Goal: Task Accomplishment & Management: Use online tool/utility

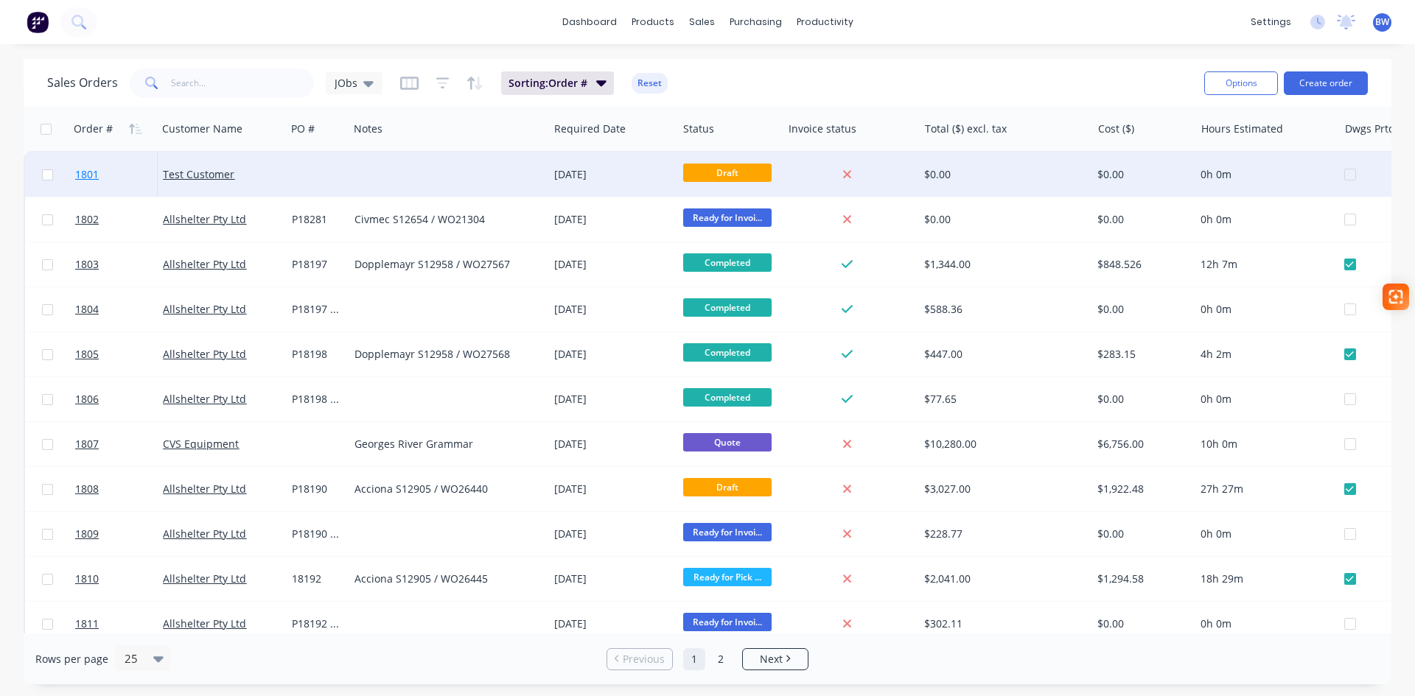
click at [85, 175] on span "1801" at bounding box center [87, 174] width 24 height 15
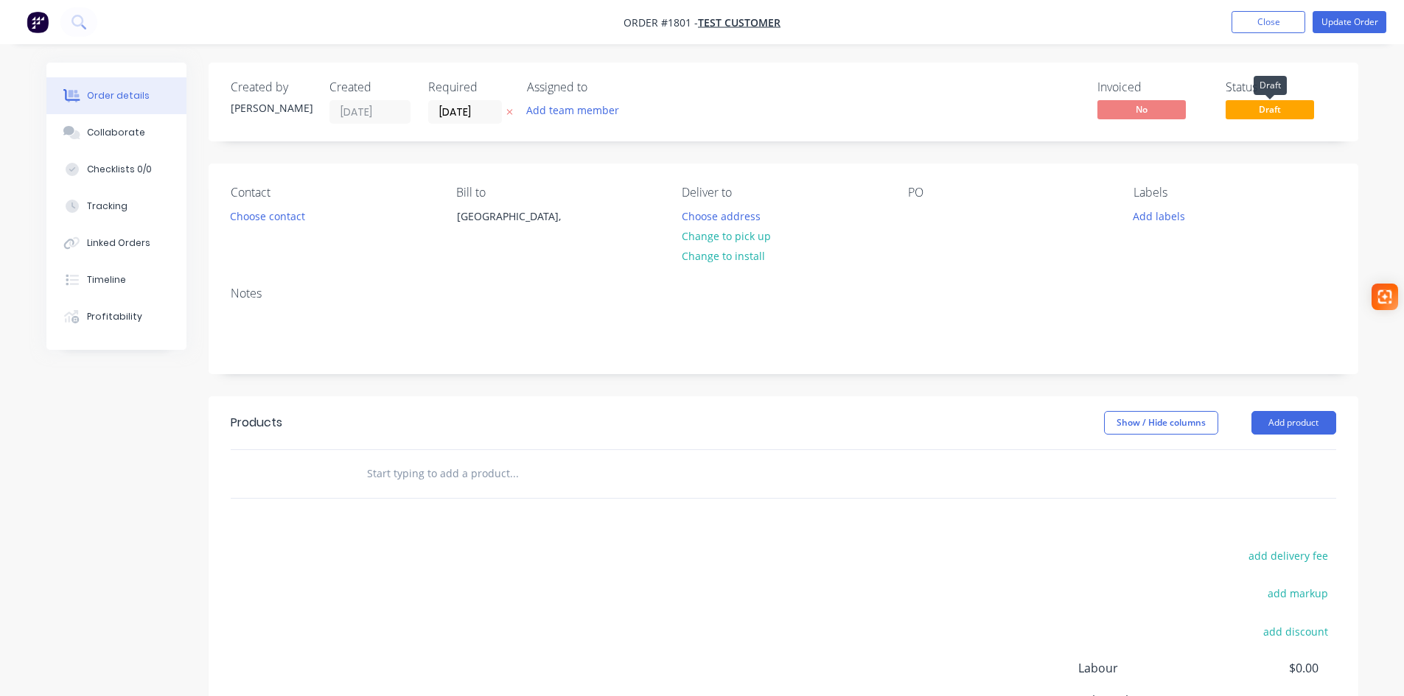
click at [1262, 111] on span "Draft" at bounding box center [1269, 109] width 88 height 18
click at [1348, 29] on button "Update Order" at bounding box center [1349, 22] width 74 height 22
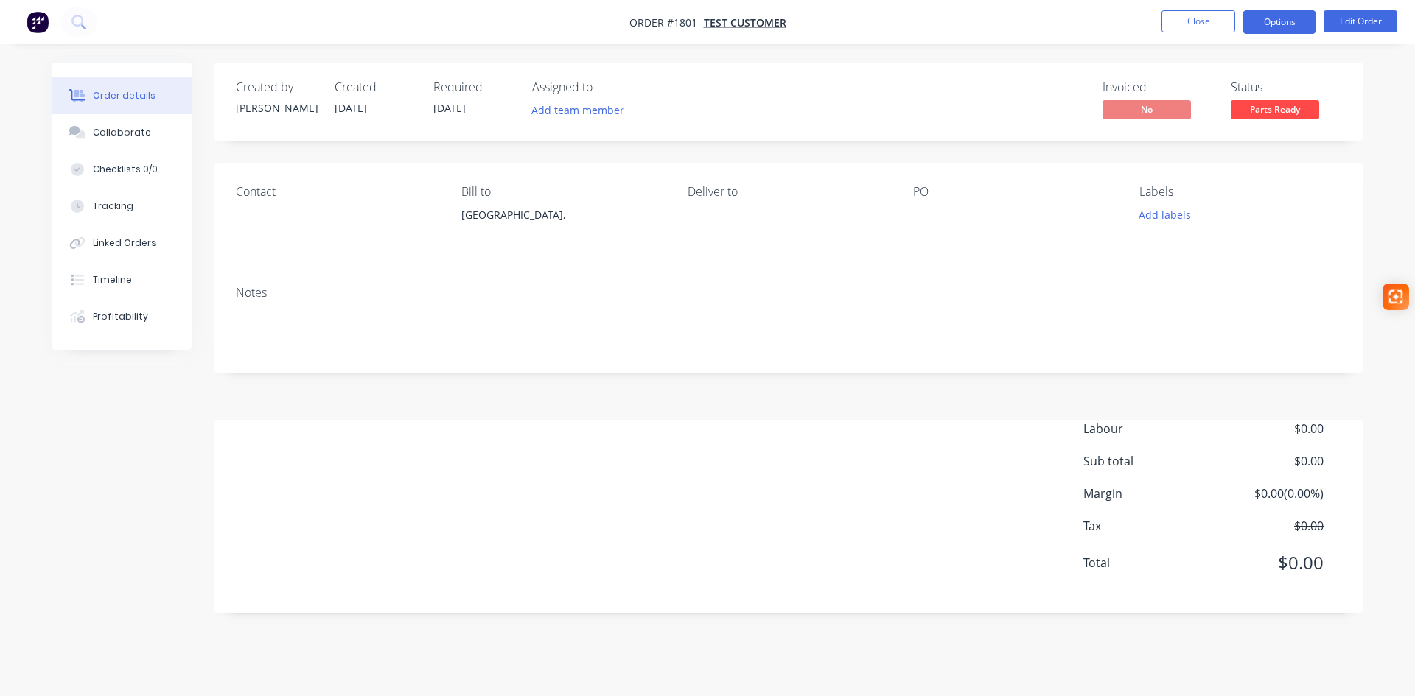
click at [1270, 25] on button "Options" at bounding box center [1279, 22] width 74 height 24
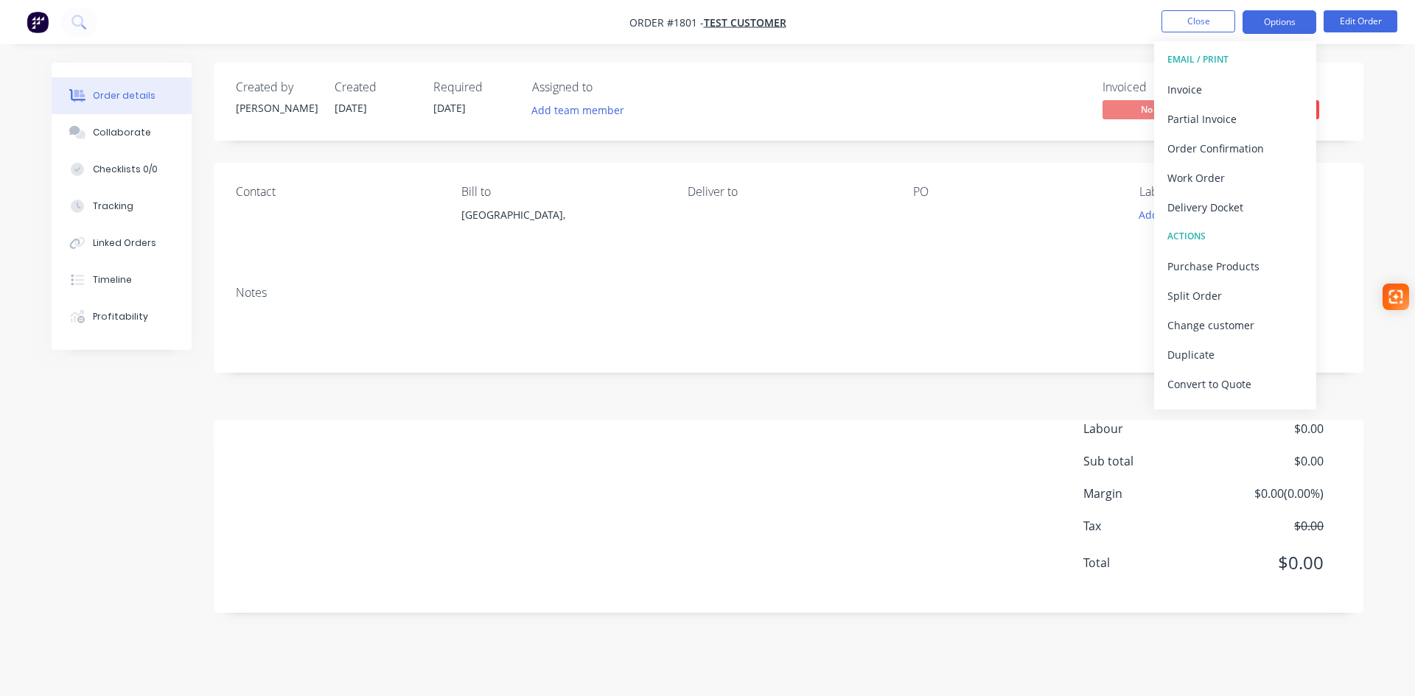
click at [1274, 27] on button "Options" at bounding box center [1279, 22] width 74 height 24
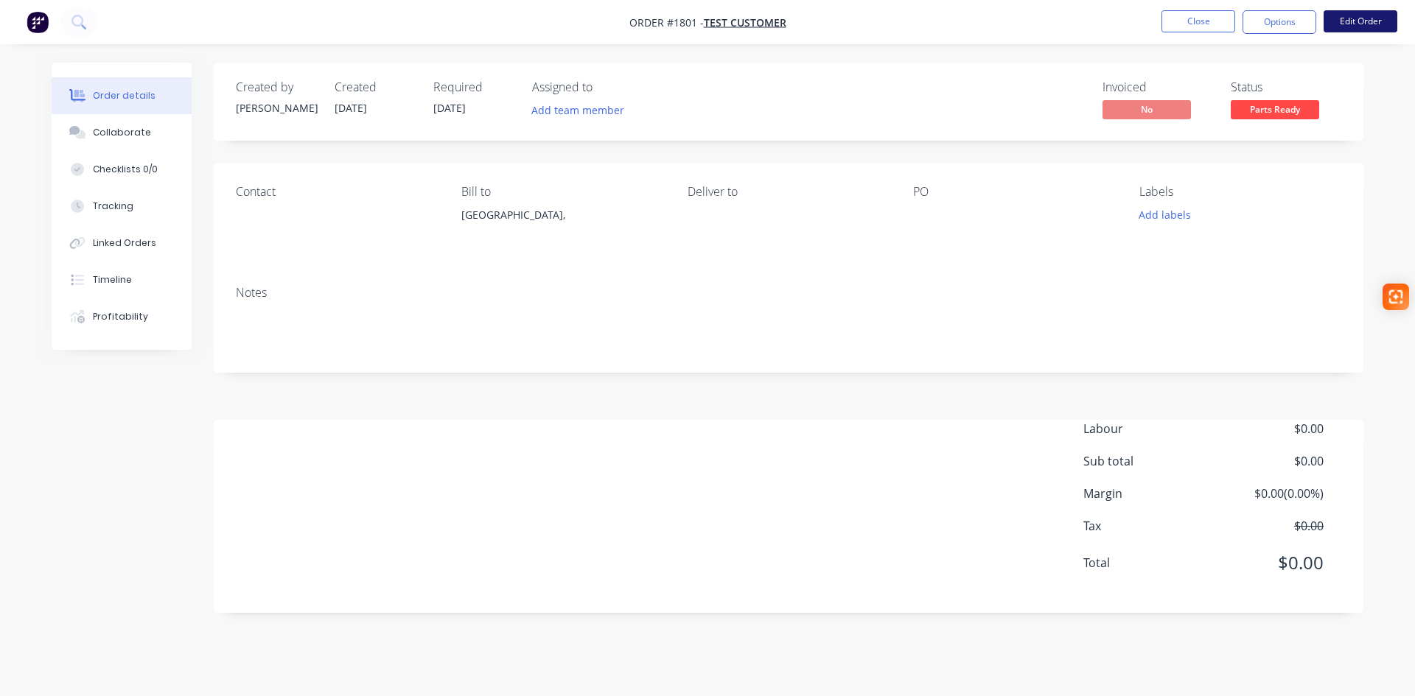
click at [1368, 21] on button "Edit Order" at bounding box center [1360, 21] width 74 height 22
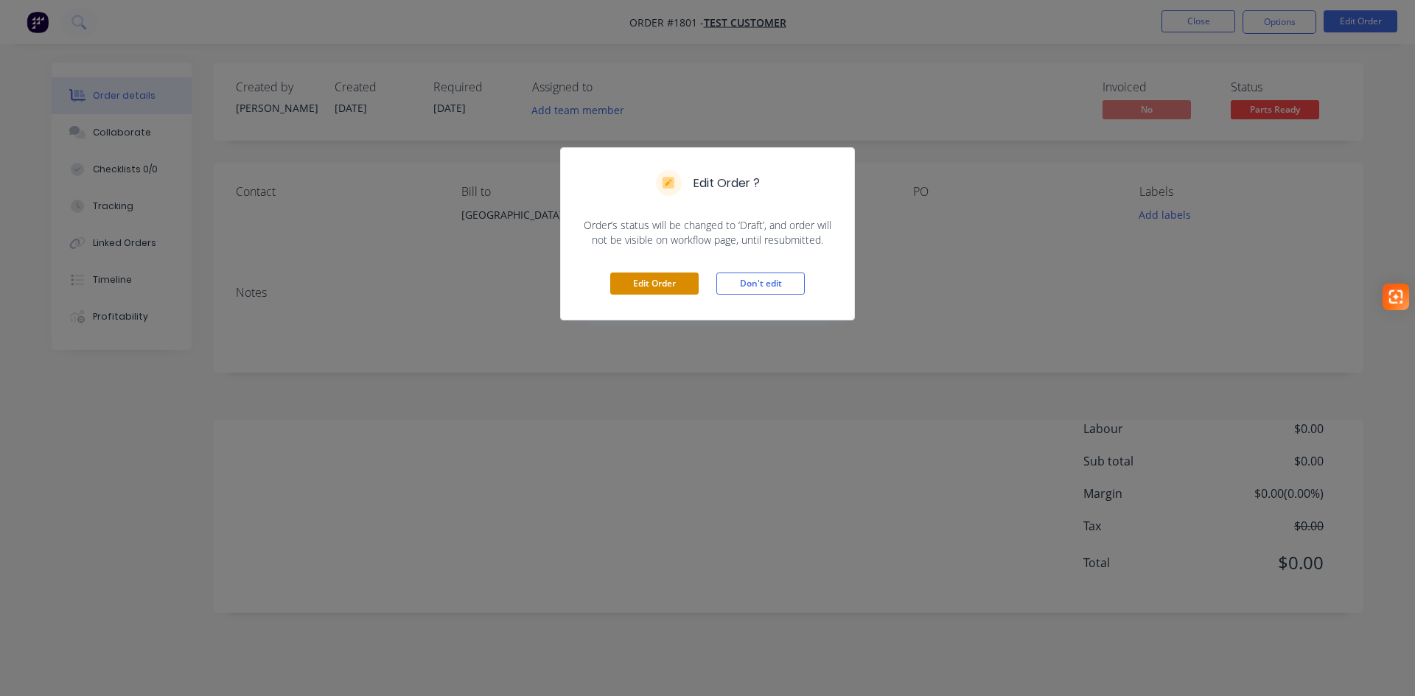
click at [648, 279] on button "Edit Order" at bounding box center [654, 284] width 88 height 22
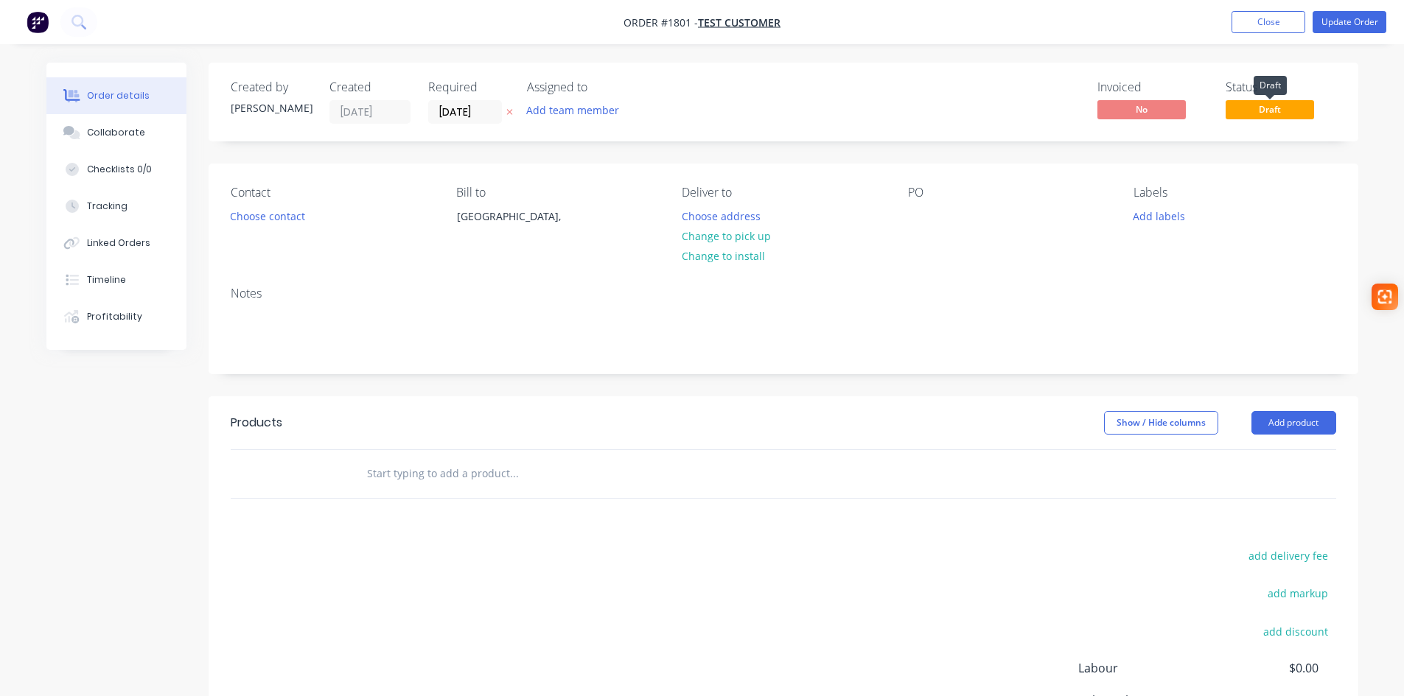
click at [1275, 104] on span "Draft" at bounding box center [1269, 109] width 88 height 18
click at [1241, 83] on div "Status" at bounding box center [1280, 87] width 111 height 14
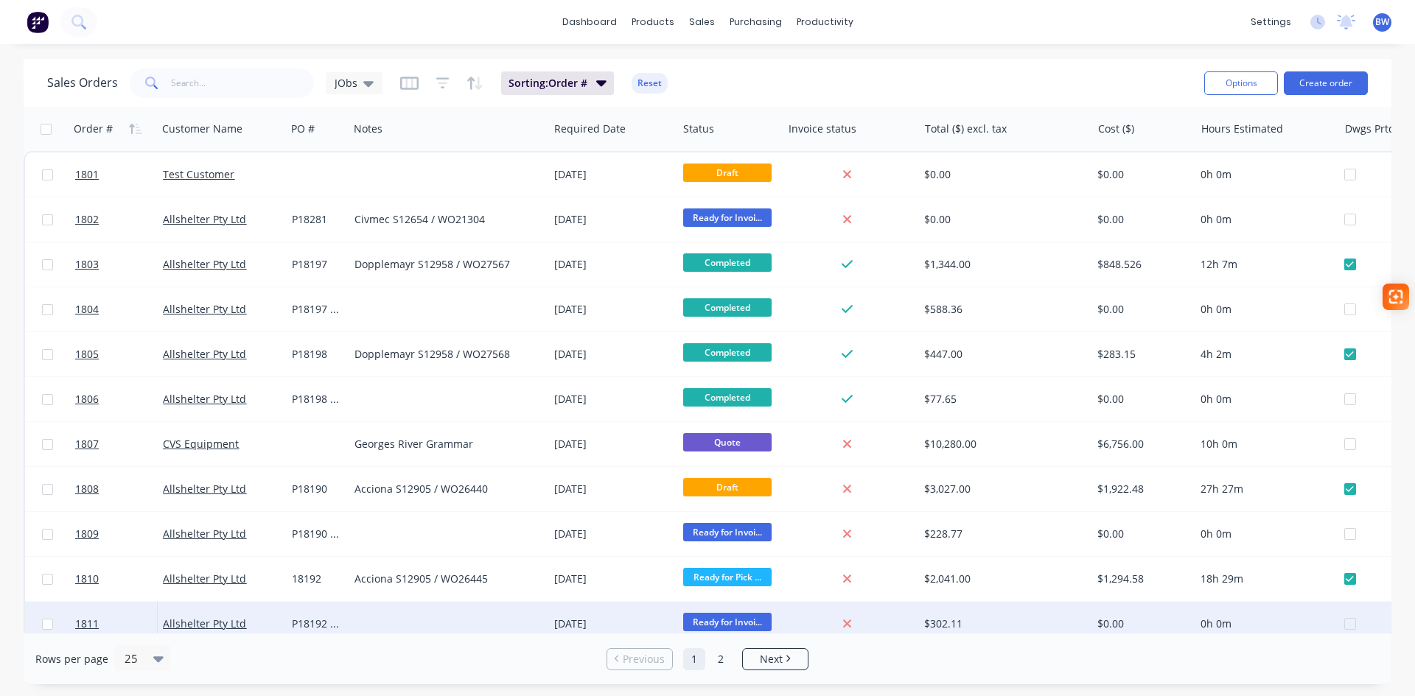
click at [1068, 626] on div "$302.11" at bounding box center [1000, 624] width 153 height 15
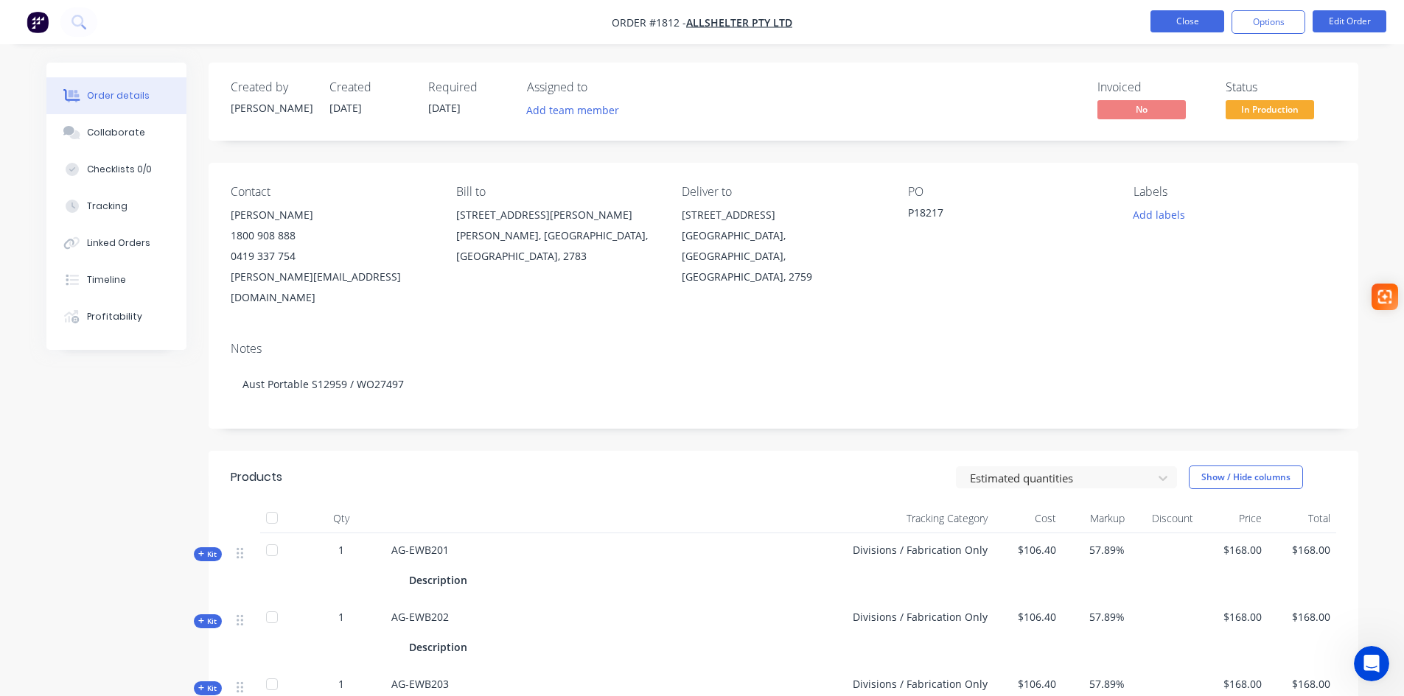
click at [1191, 31] on button "Close" at bounding box center [1187, 21] width 74 height 22
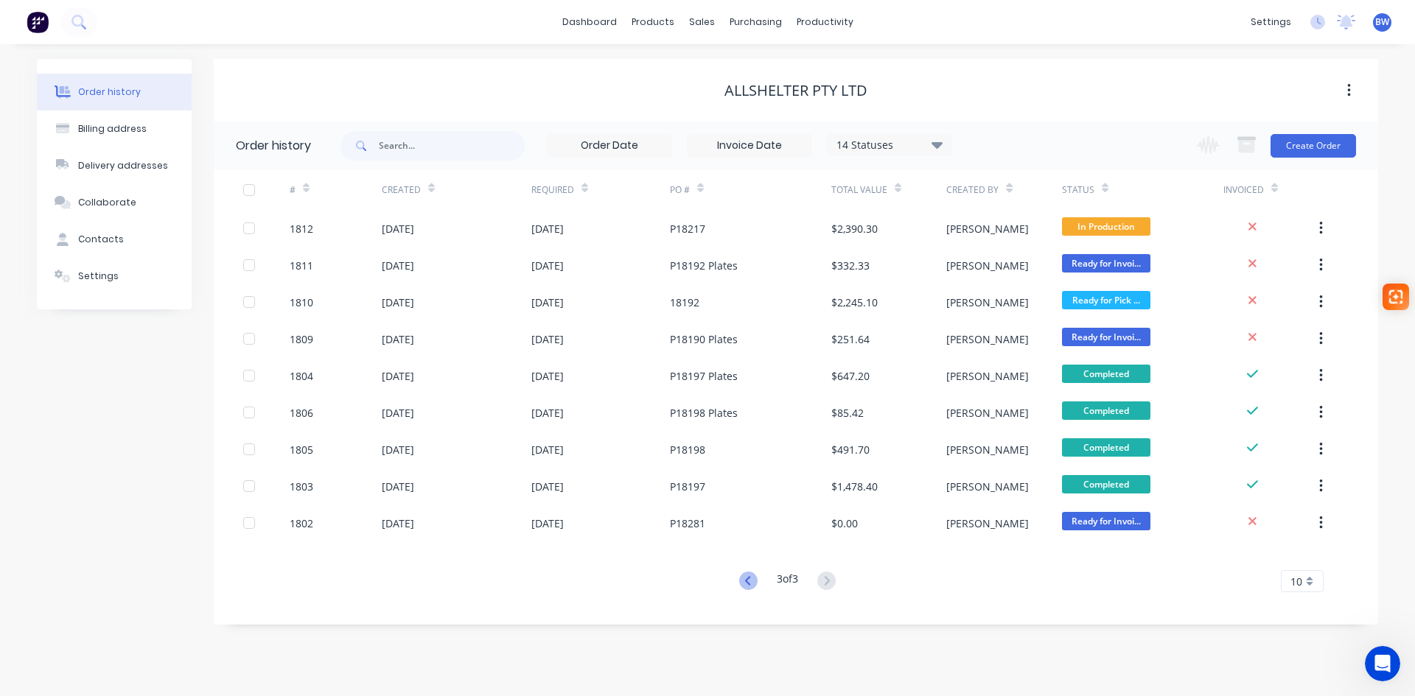
click at [746, 582] on icon at bounding box center [748, 581] width 18 height 18
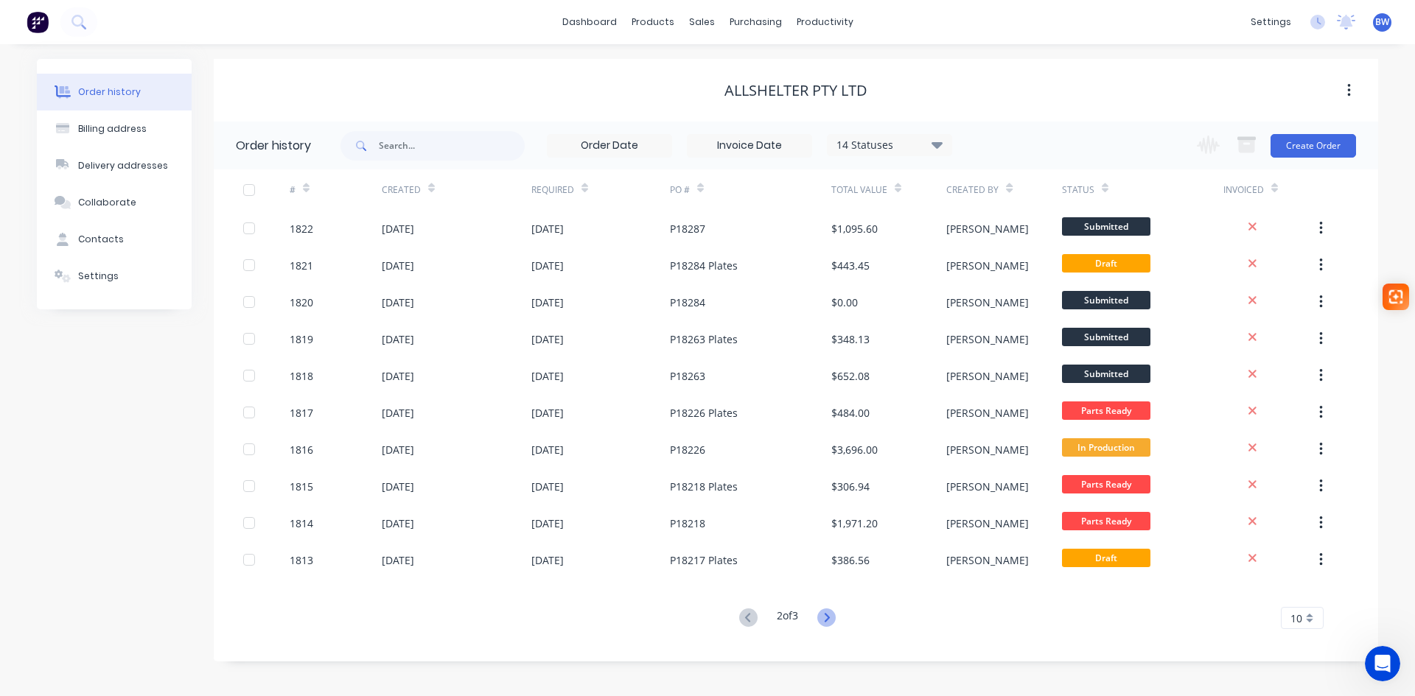
click at [833, 618] on icon at bounding box center [826, 618] width 18 height 18
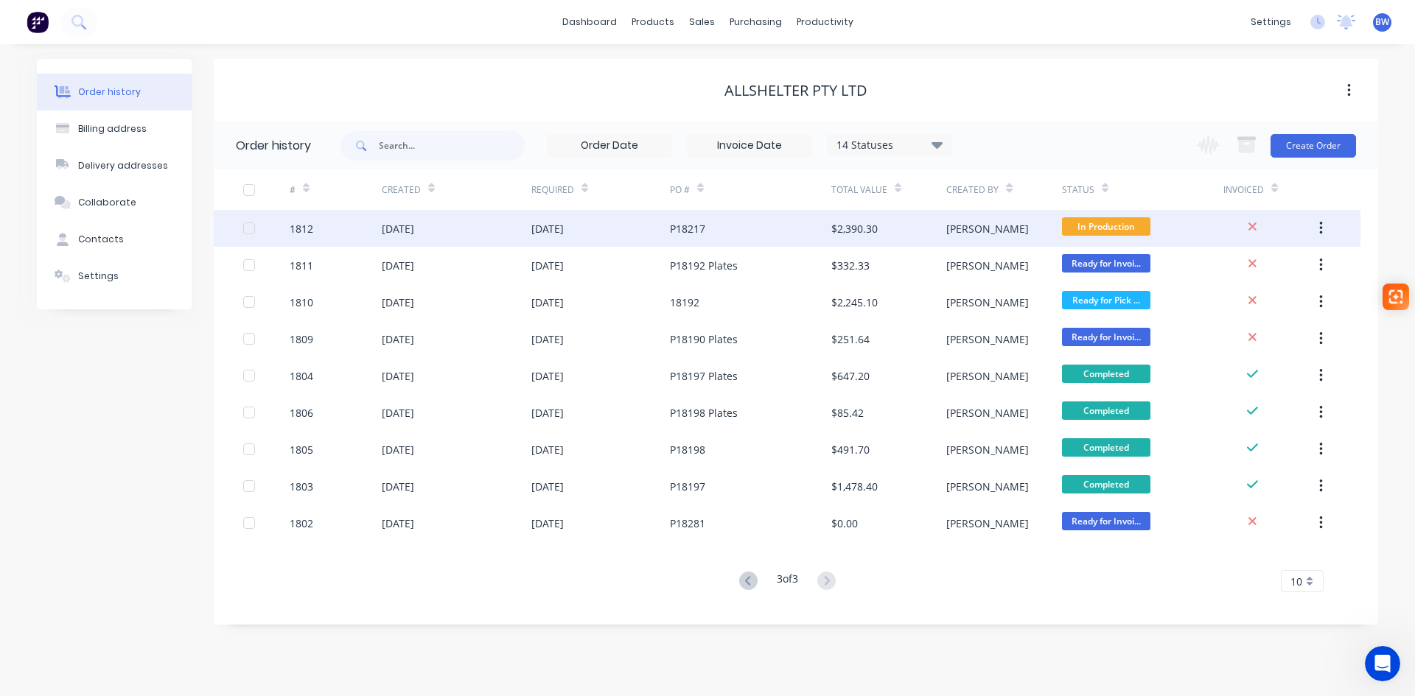
click at [675, 237] on div "P18217" at bounding box center [750, 228] width 161 height 37
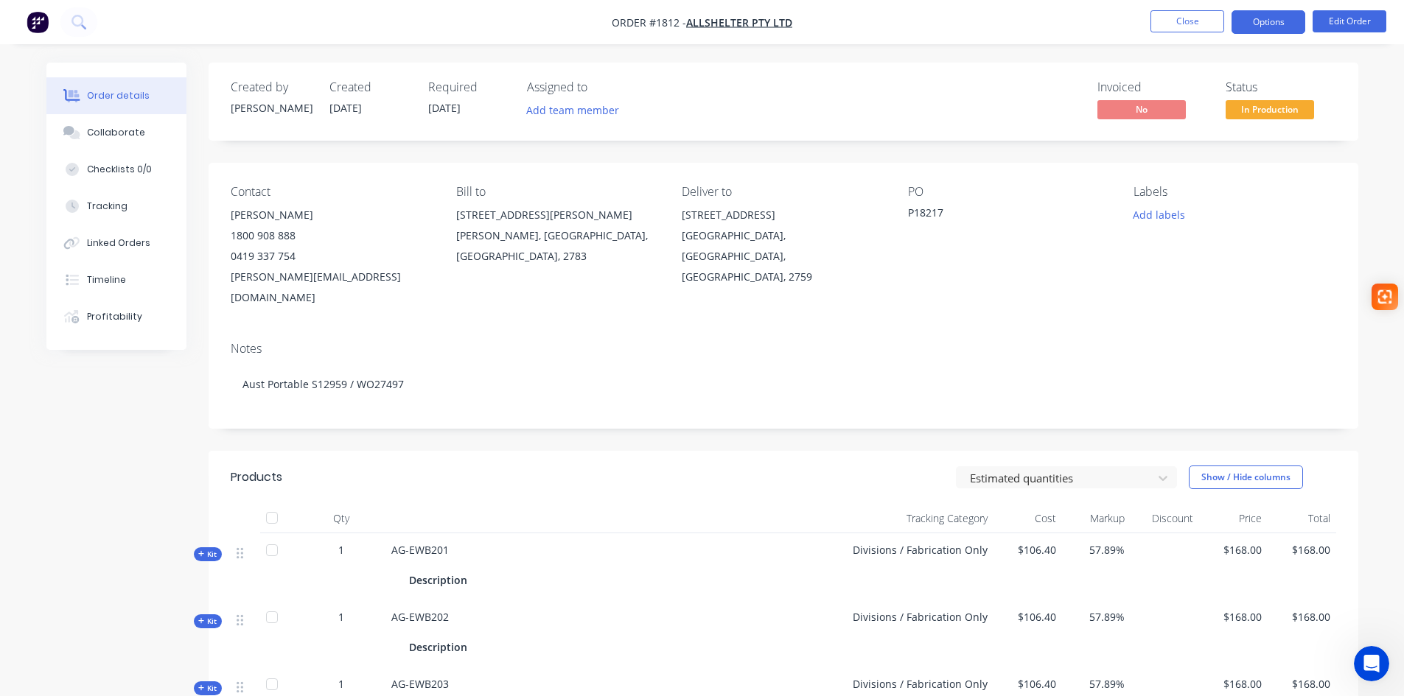
click at [1268, 17] on button "Options" at bounding box center [1268, 22] width 74 height 24
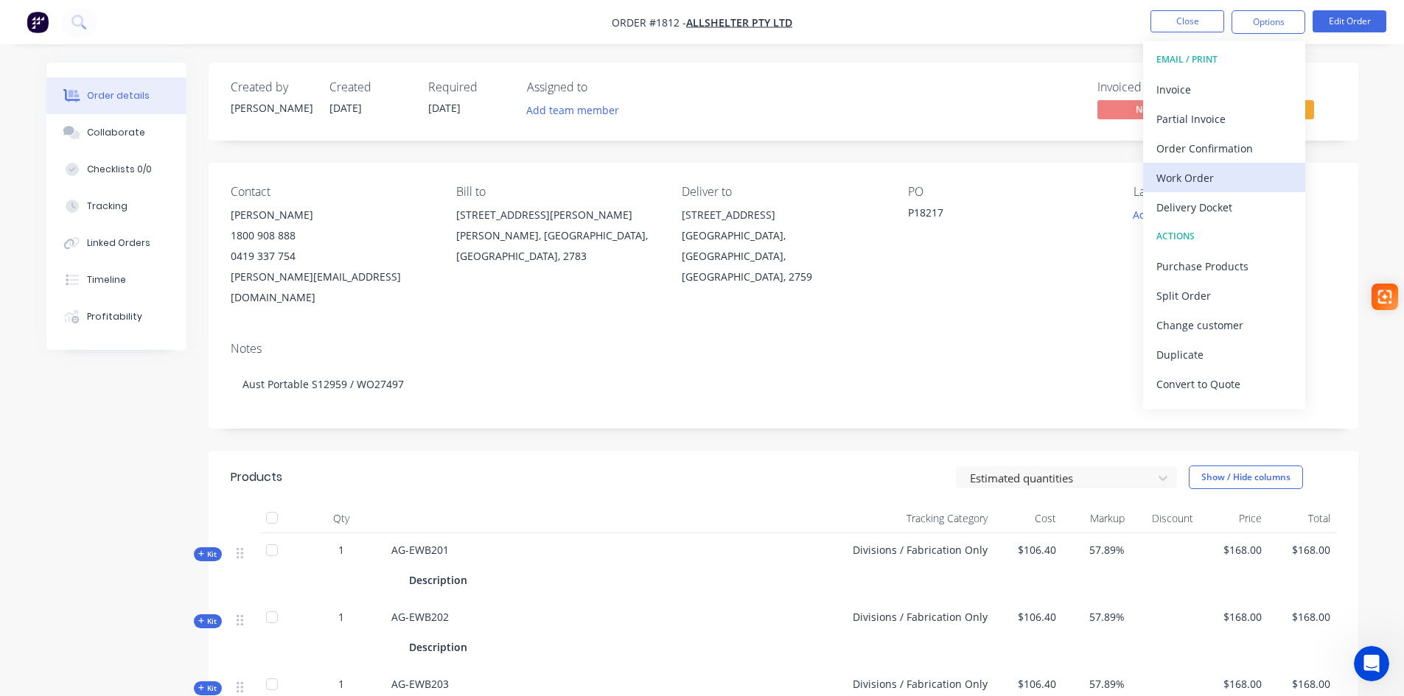
click at [1202, 185] on div "Work Order" at bounding box center [1224, 177] width 136 height 21
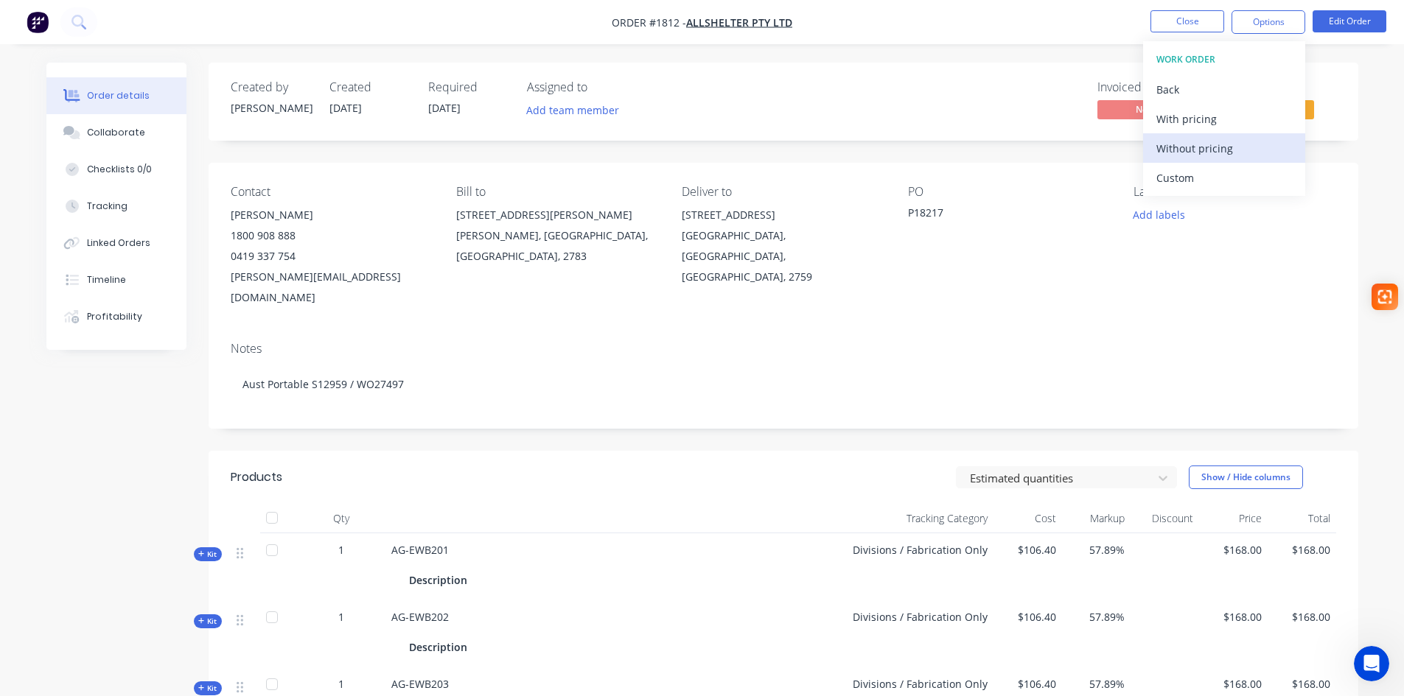
click at [1202, 150] on div "Without pricing" at bounding box center [1224, 148] width 136 height 21
